Goal: Find specific page/section: Find specific page/section

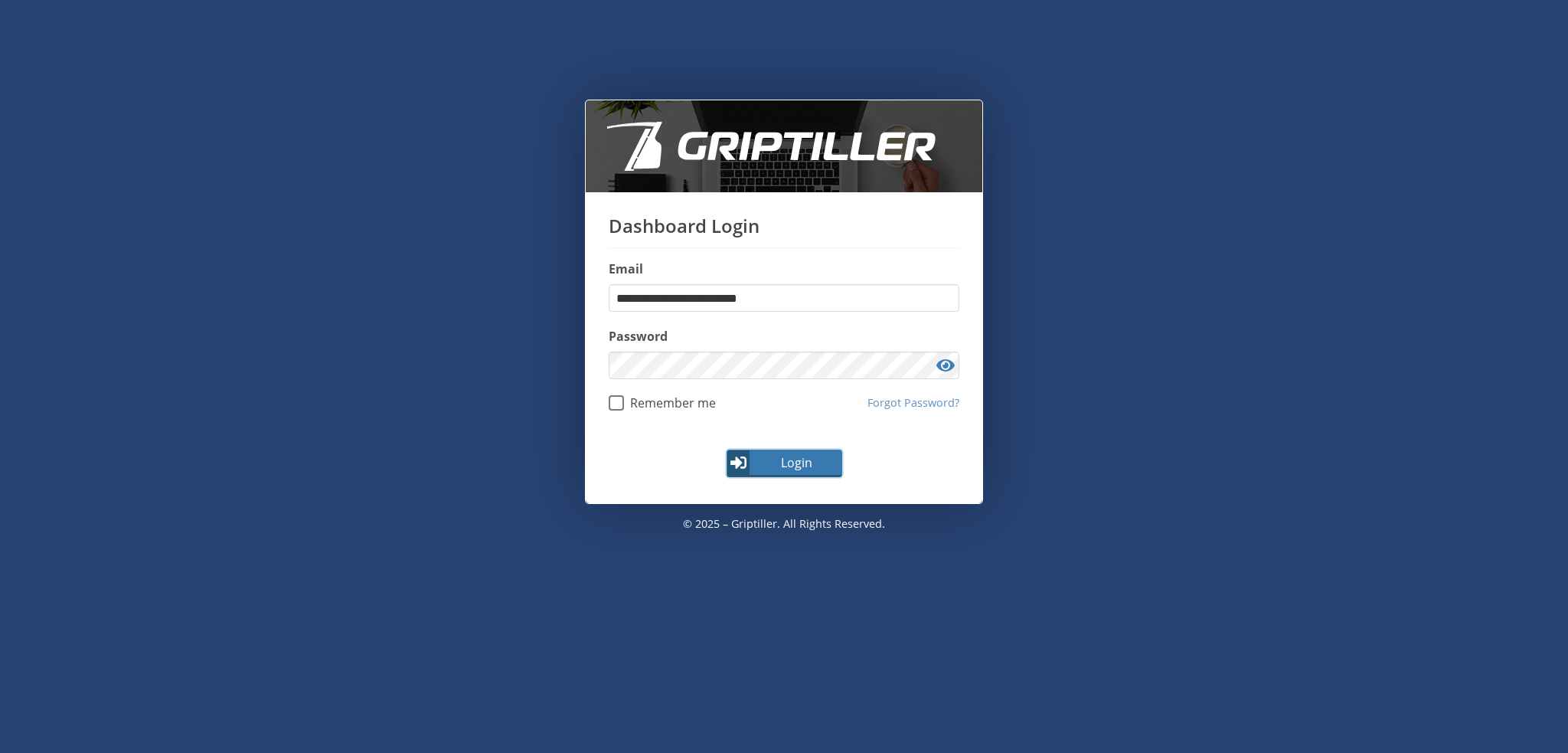
click at [802, 468] on span "Login" at bounding box center [796, 462] width 89 height 19
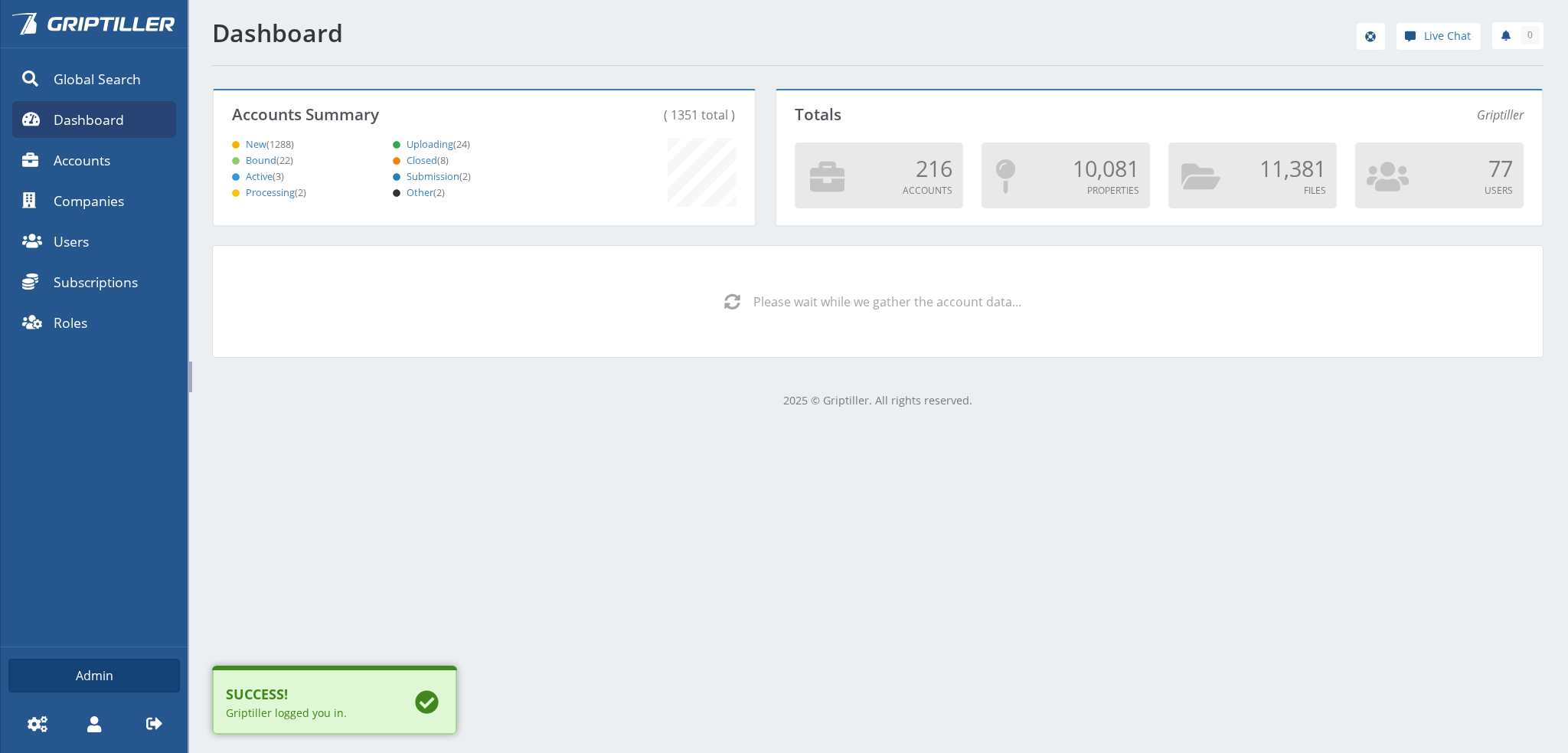
scroll to position [134, 537]
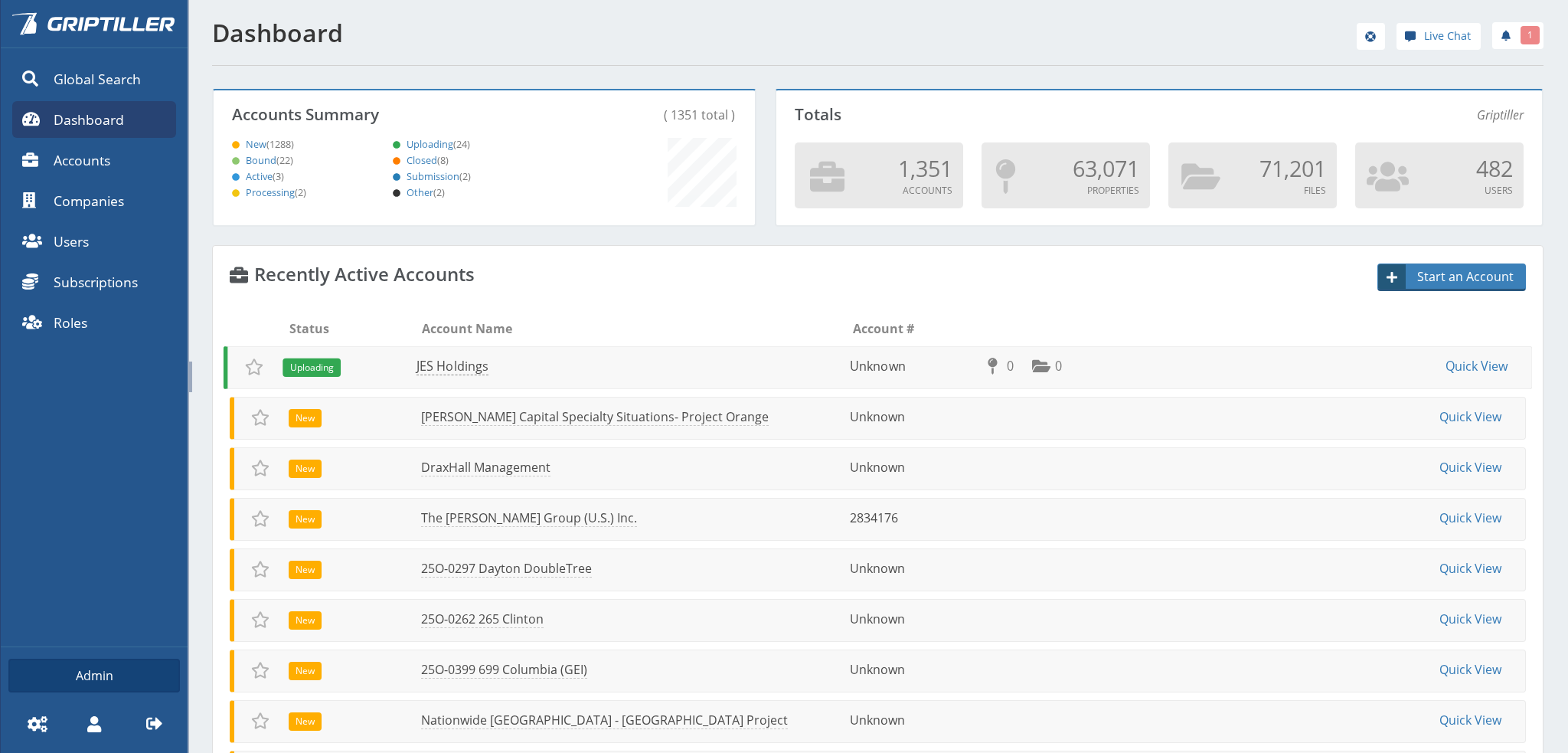
click at [447, 364] on link "JES Holdings" at bounding box center [452, 367] width 72 height 18
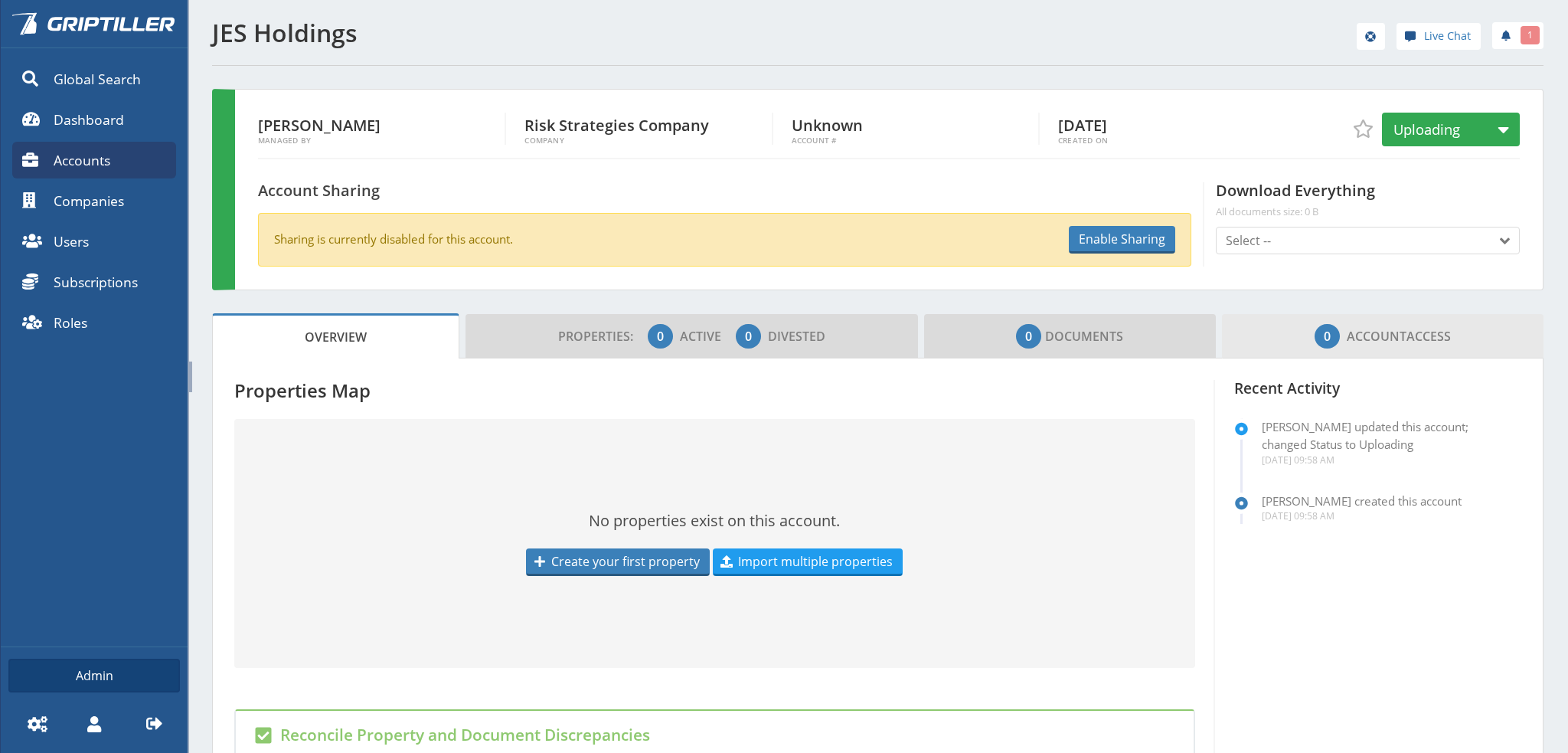
click at [1434, 335] on span "0 Account Access" at bounding box center [1382, 336] width 136 height 30
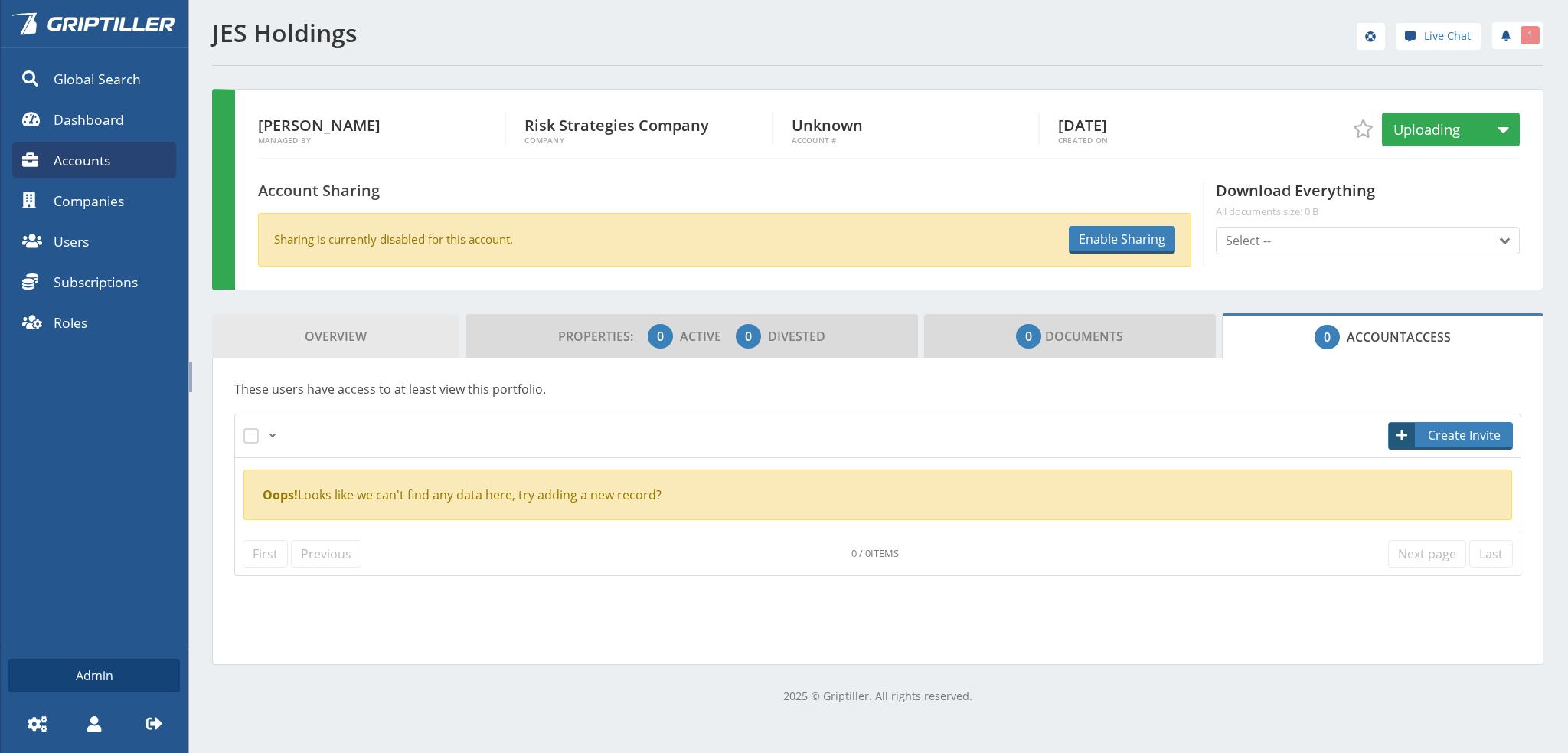
click at [307, 326] on span "Overview" at bounding box center [335, 336] width 62 height 30
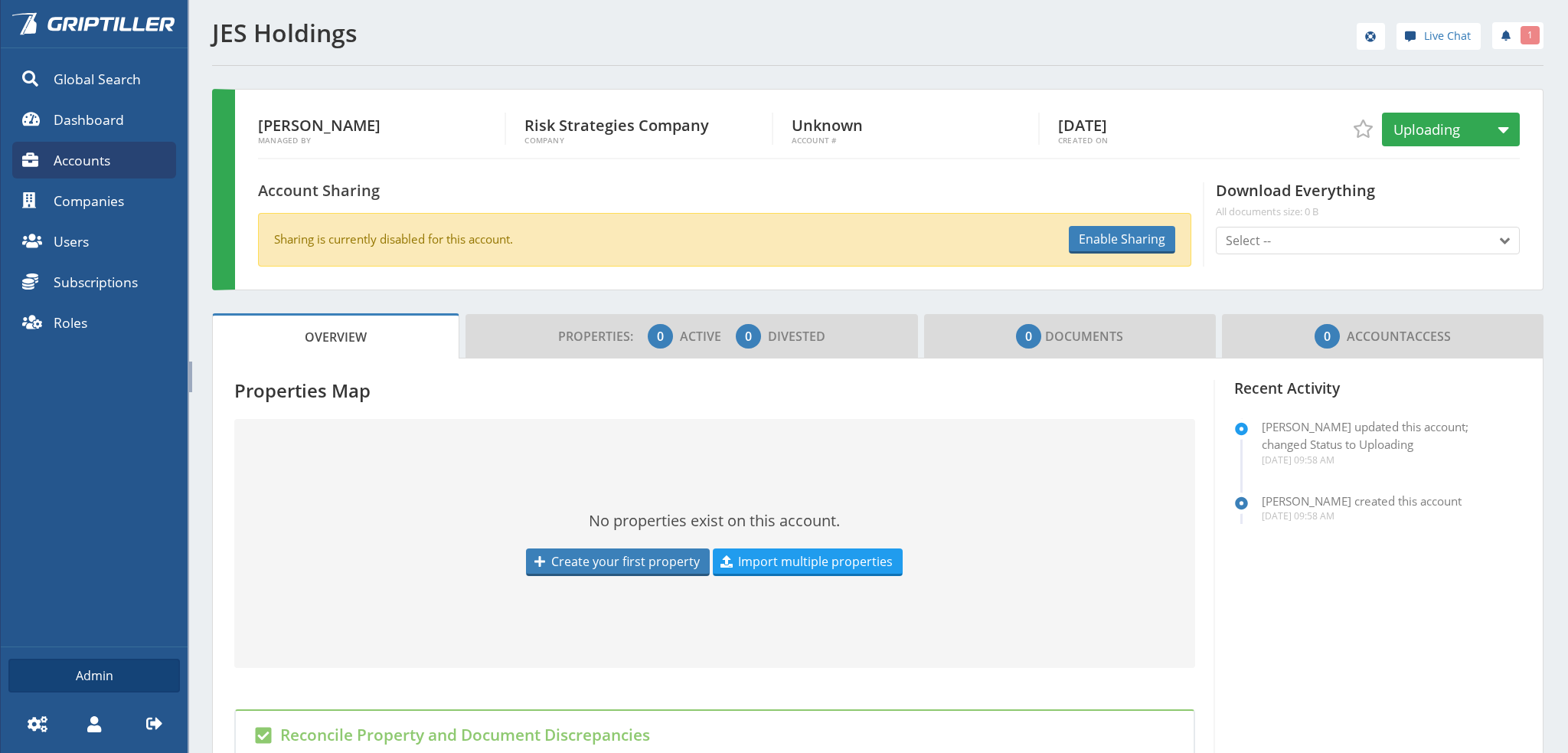
click at [199, 211] on div "JES Holdings Live Chat 1 [PERSON_NAME] Managed By Risk Strategies Company Compa…" at bounding box center [877, 592] width 1380 height 1184
click at [196, 74] on div "JES Holdings Live Chat 1 [PERSON_NAME] Managed By Risk Strategies Company Compa…" at bounding box center [877, 592] width 1380 height 1184
